Goal: Information Seeking & Learning: Learn about a topic

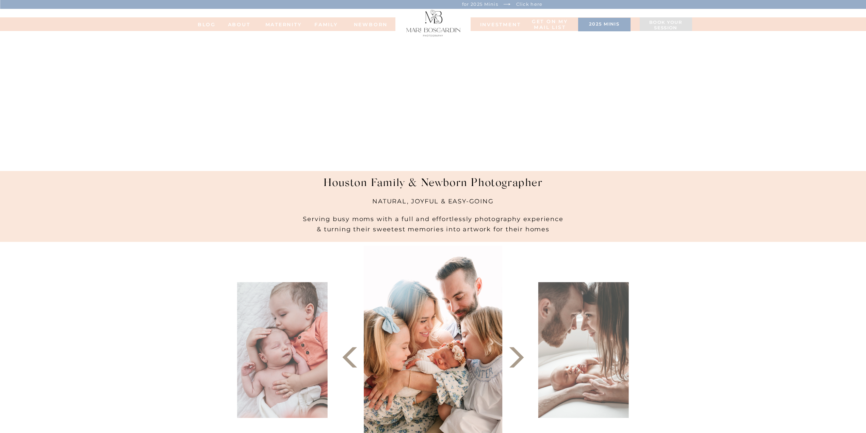
click at [332, 22] on nav "FAMILy" at bounding box center [326, 24] width 27 height 5
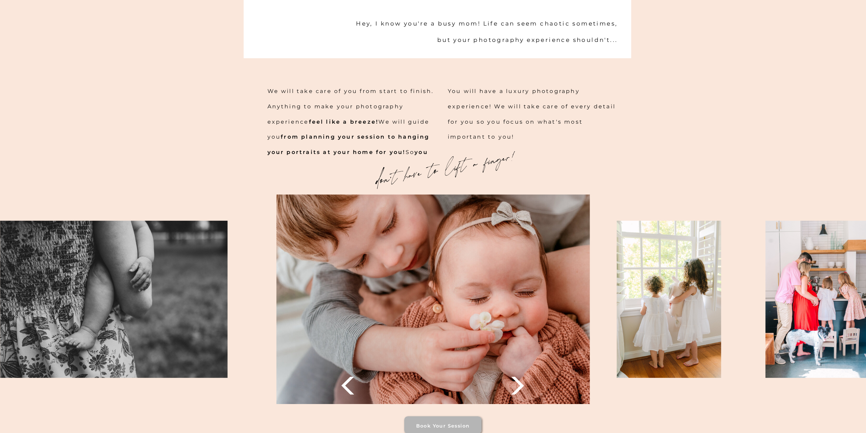
scroll to position [783, 0]
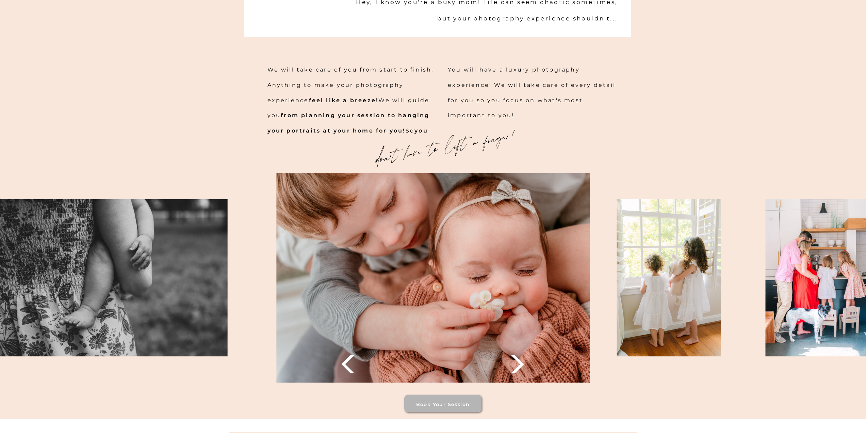
click at [522, 366] on polygon at bounding box center [517, 364] width 13 height 18
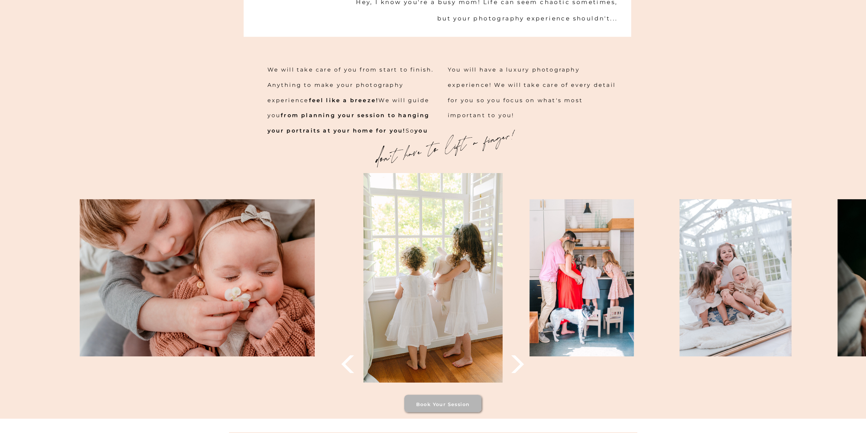
click at [522, 363] on polygon at bounding box center [517, 364] width 13 height 18
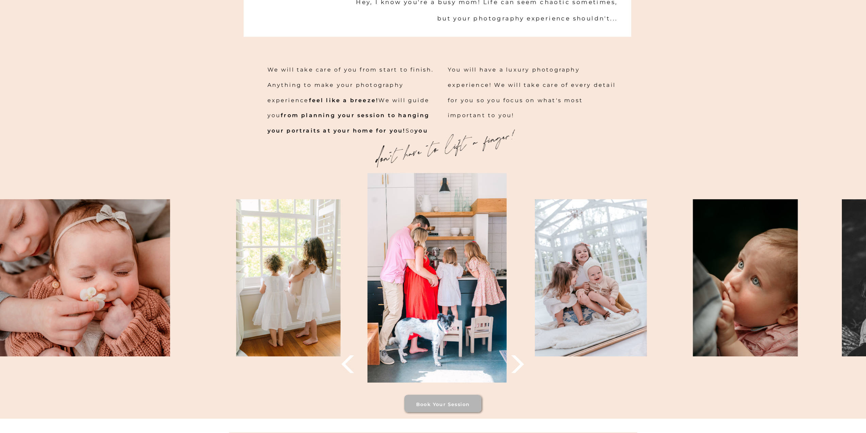
click at [522, 363] on polygon at bounding box center [517, 364] width 13 height 18
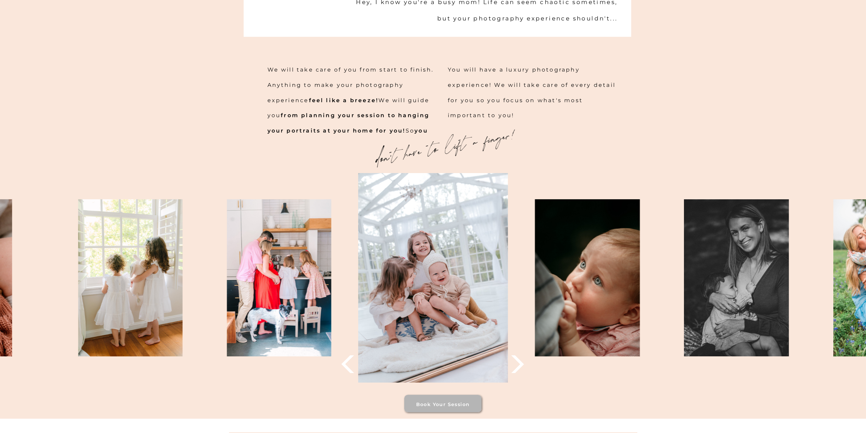
click at [522, 363] on polygon at bounding box center [517, 364] width 13 height 18
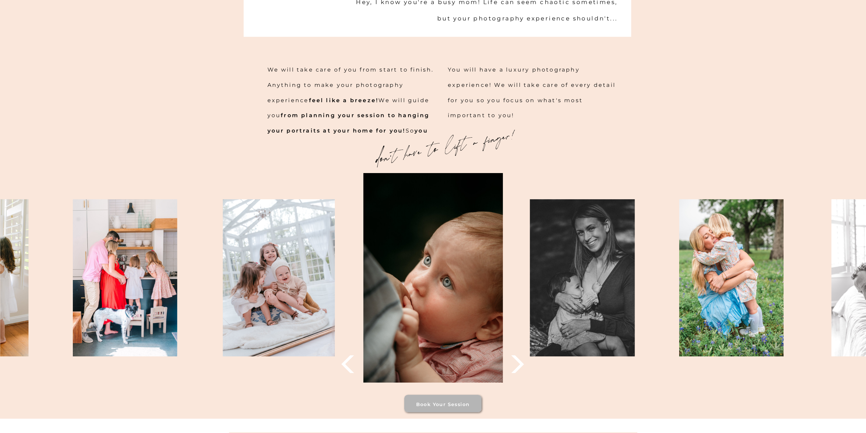
click at [522, 363] on polygon at bounding box center [517, 364] width 13 height 18
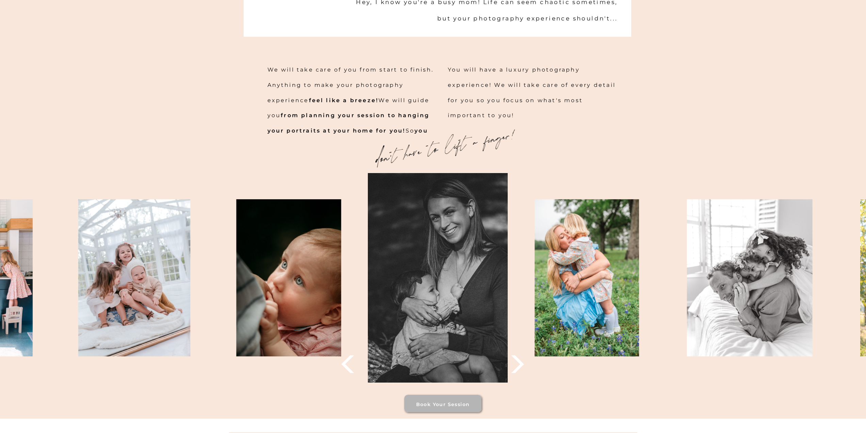
click at [522, 363] on polygon at bounding box center [517, 364] width 13 height 18
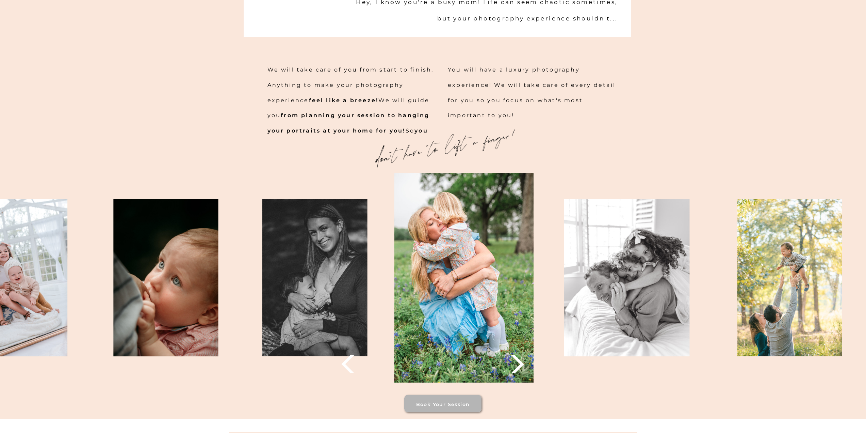
click at [522, 363] on polygon at bounding box center [517, 364] width 13 height 18
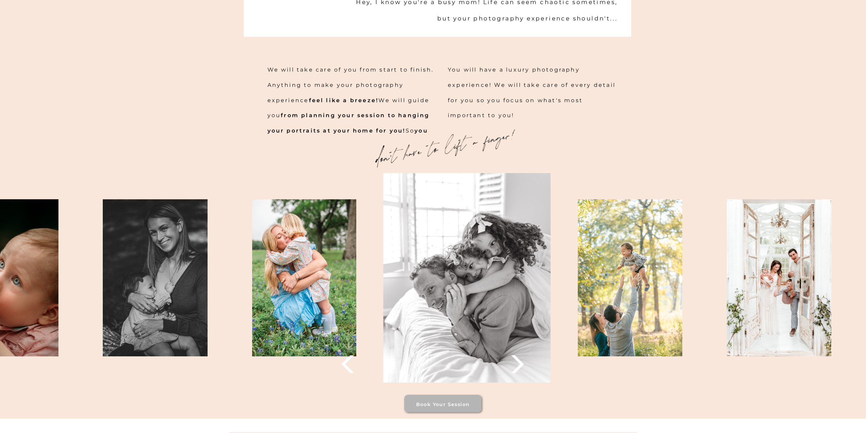
click at [522, 363] on polygon at bounding box center [517, 364] width 13 height 18
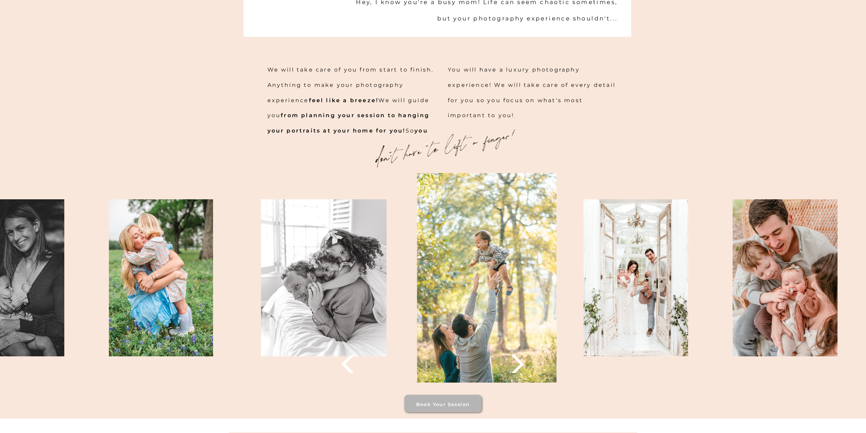
click at [522, 363] on polygon at bounding box center [517, 364] width 13 height 18
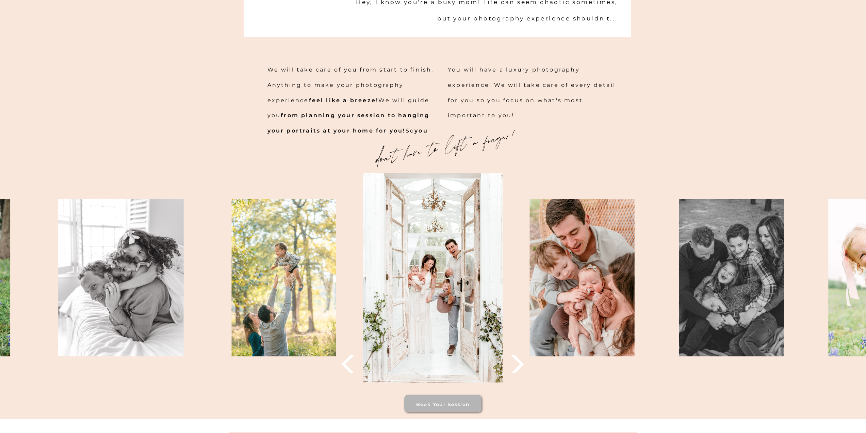
click at [522, 362] on polygon at bounding box center [517, 364] width 13 height 18
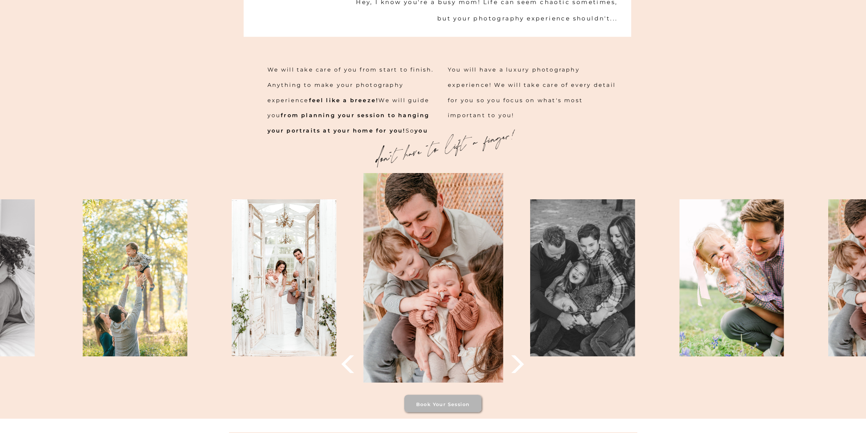
click at [522, 363] on polygon at bounding box center [517, 364] width 13 height 18
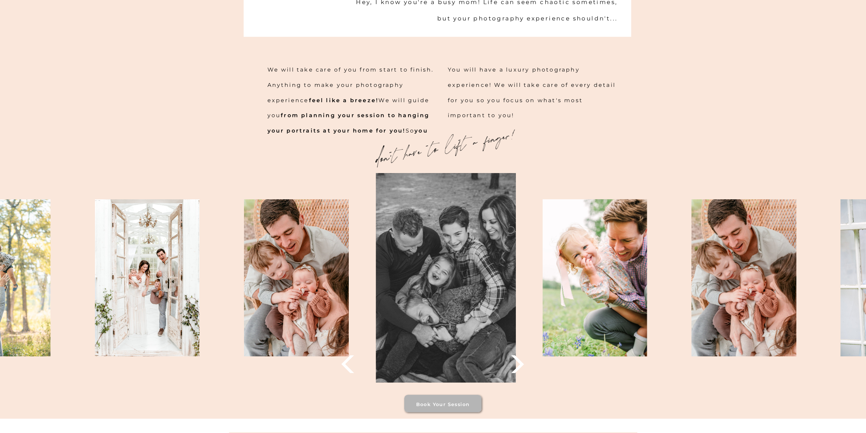
click at [522, 363] on polygon at bounding box center [517, 364] width 13 height 18
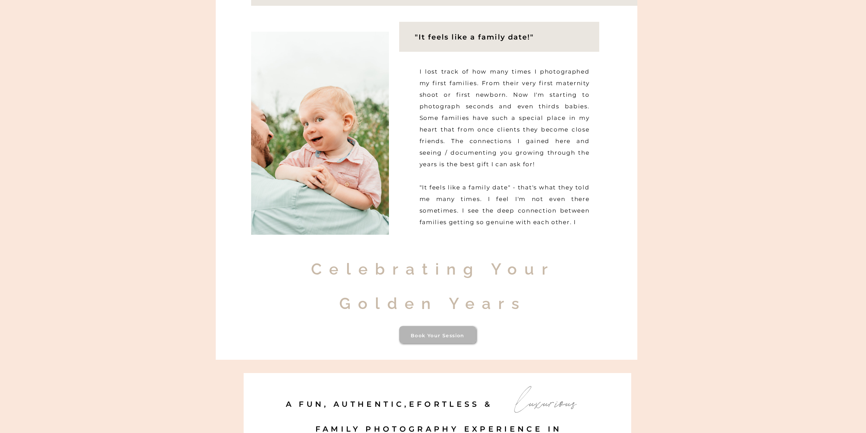
scroll to position [0, 0]
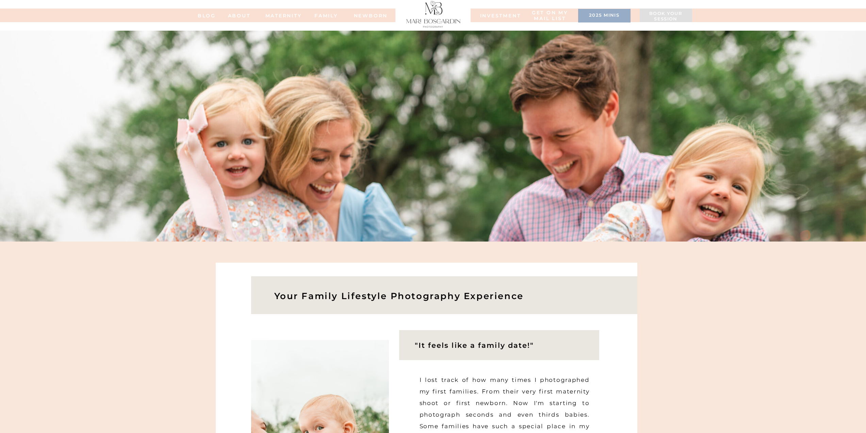
click at [602, 20] on div at bounding box center [604, 16] width 52 height 14
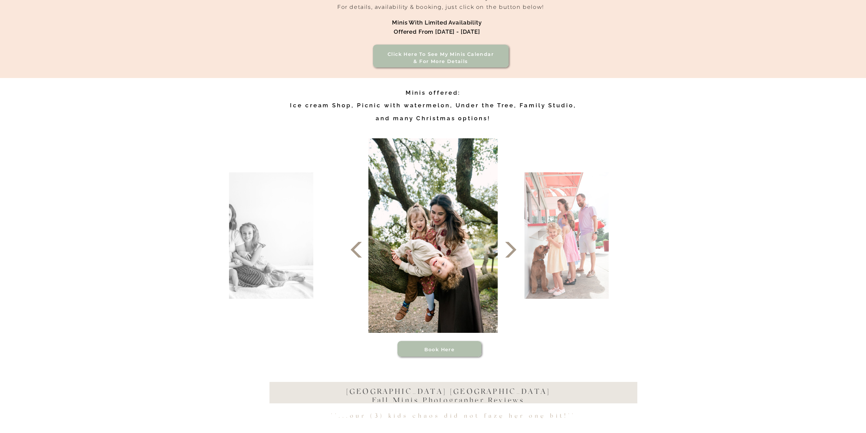
scroll to position [238, 0]
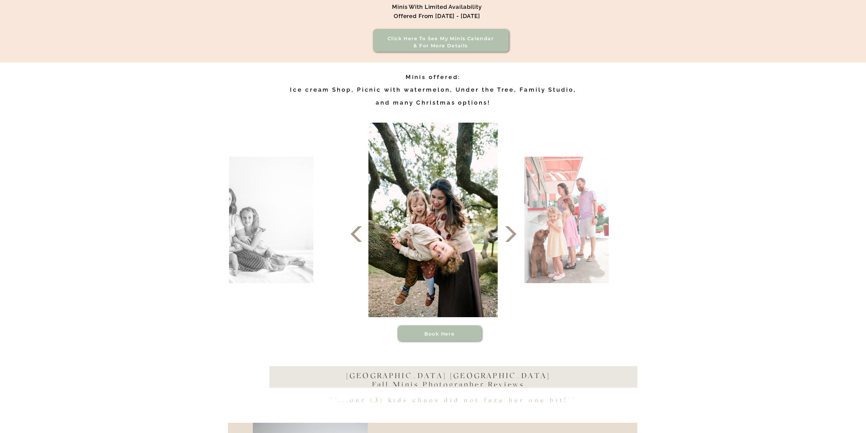
click at [516, 235] on icon at bounding box center [511, 234] width 20 height 20
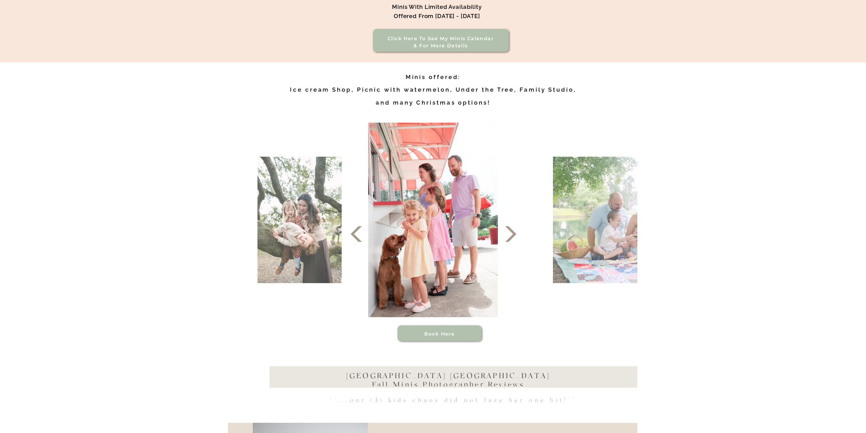
click at [516, 235] on icon at bounding box center [511, 234] width 20 height 20
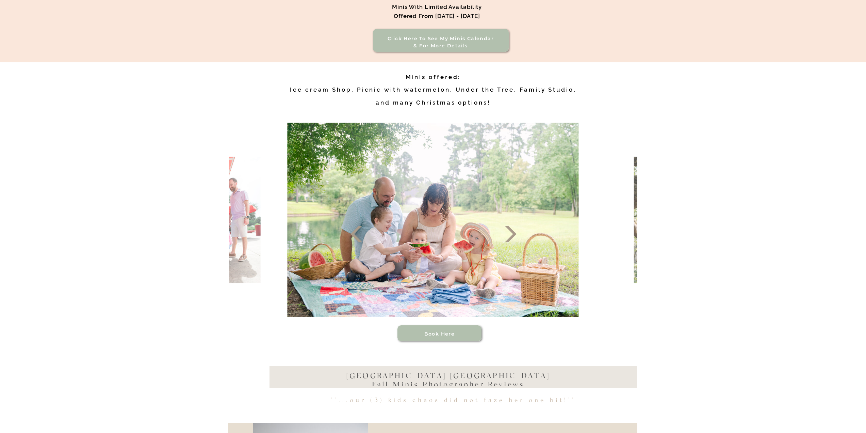
click at [516, 235] on icon at bounding box center [511, 234] width 20 height 20
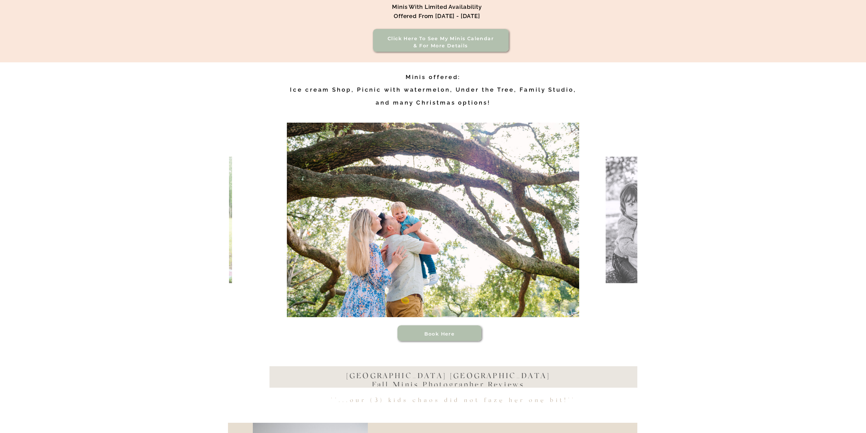
click at [516, 235] on icon at bounding box center [511, 234] width 20 height 20
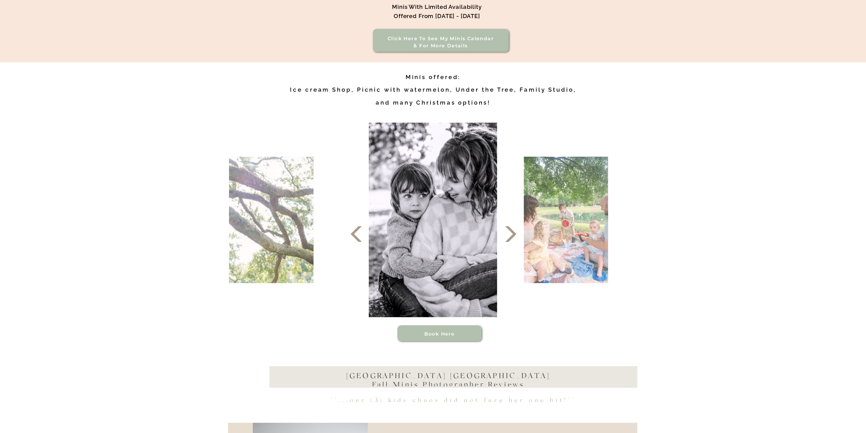
click at [460, 46] on h3 "Click here to see my minis calendar & for more details" at bounding box center [441, 42] width 116 height 15
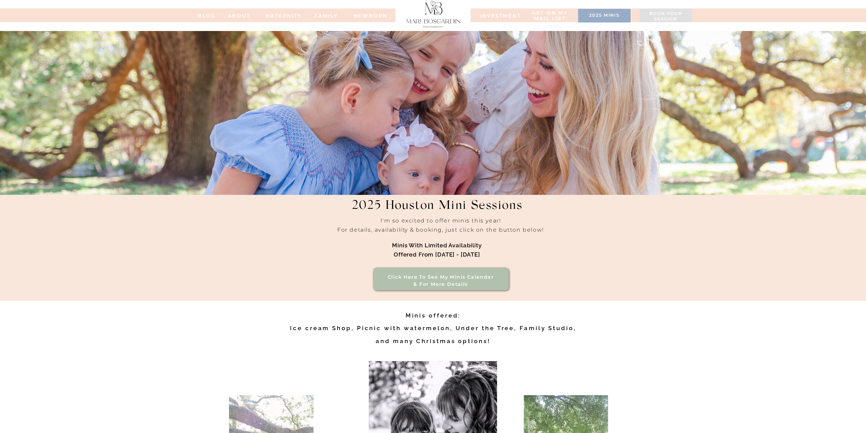
click at [491, 16] on nav "INVESTMENT" at bounding box center [497, 15] width 34 height 5
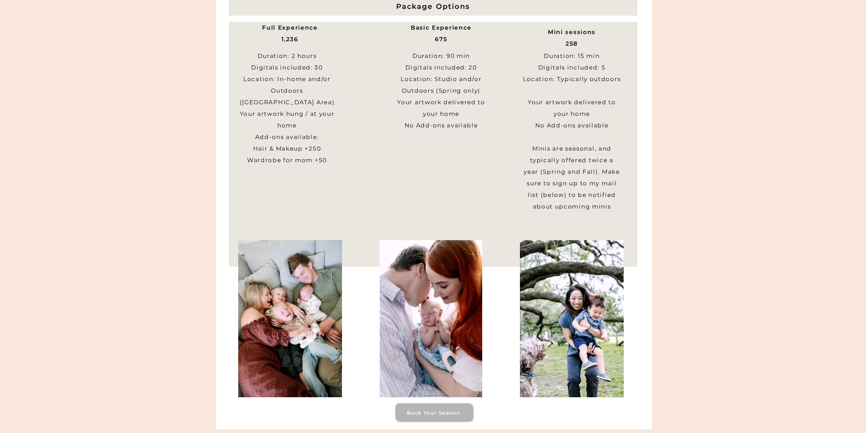
scroll to position [272, 0]
